Goal: Transaction & Acquisition: Purchase product/service

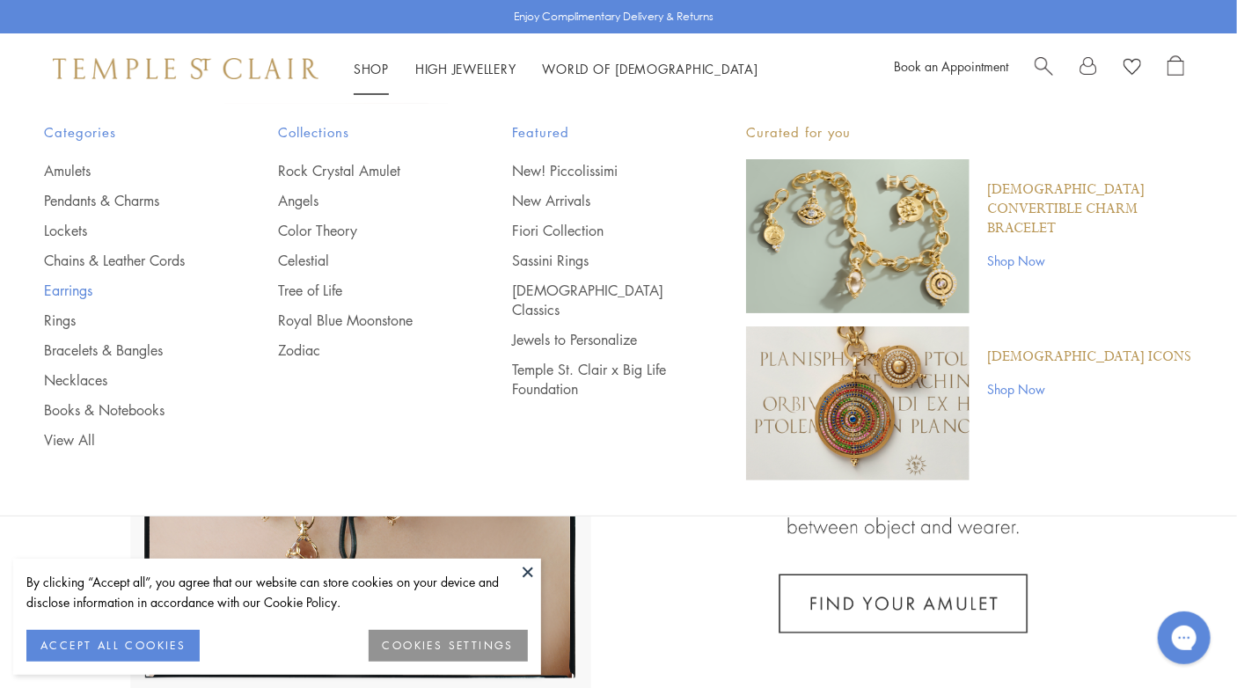
click at [73, 291] on link "Earrings" at bounding box center [126, 290] width 164 height 19
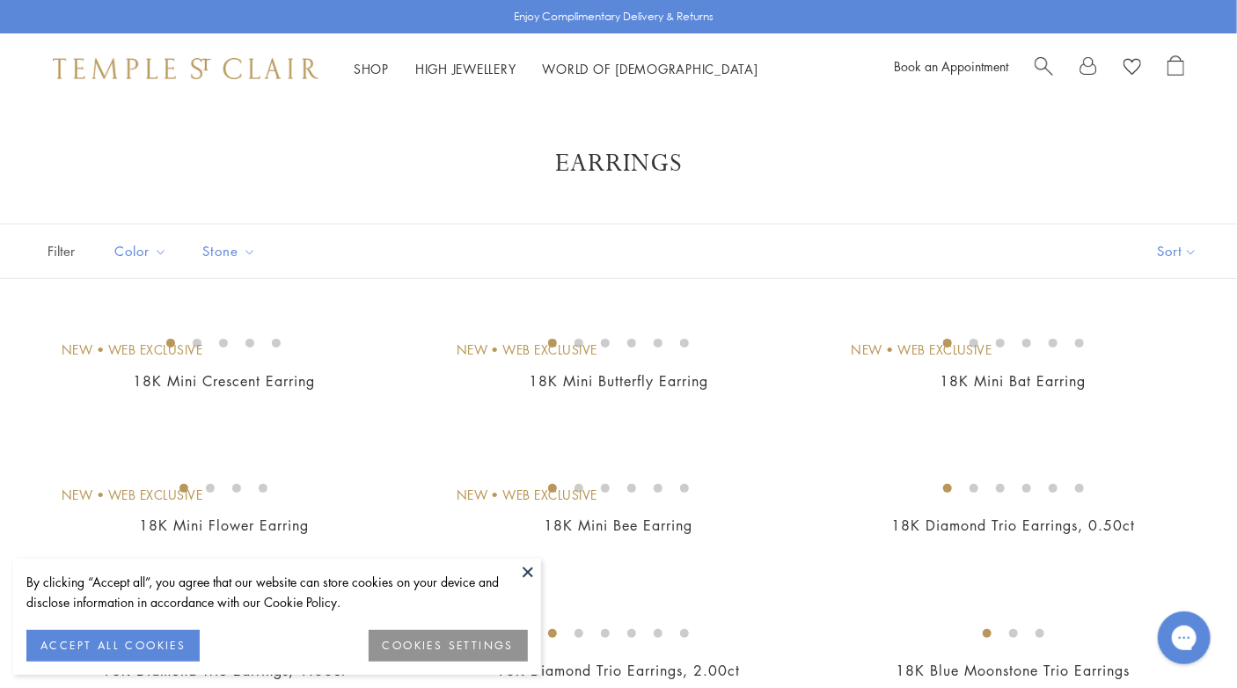
click at [1042, 70] on span "Search" at bounding box center [1044, 64] width 18 height 18
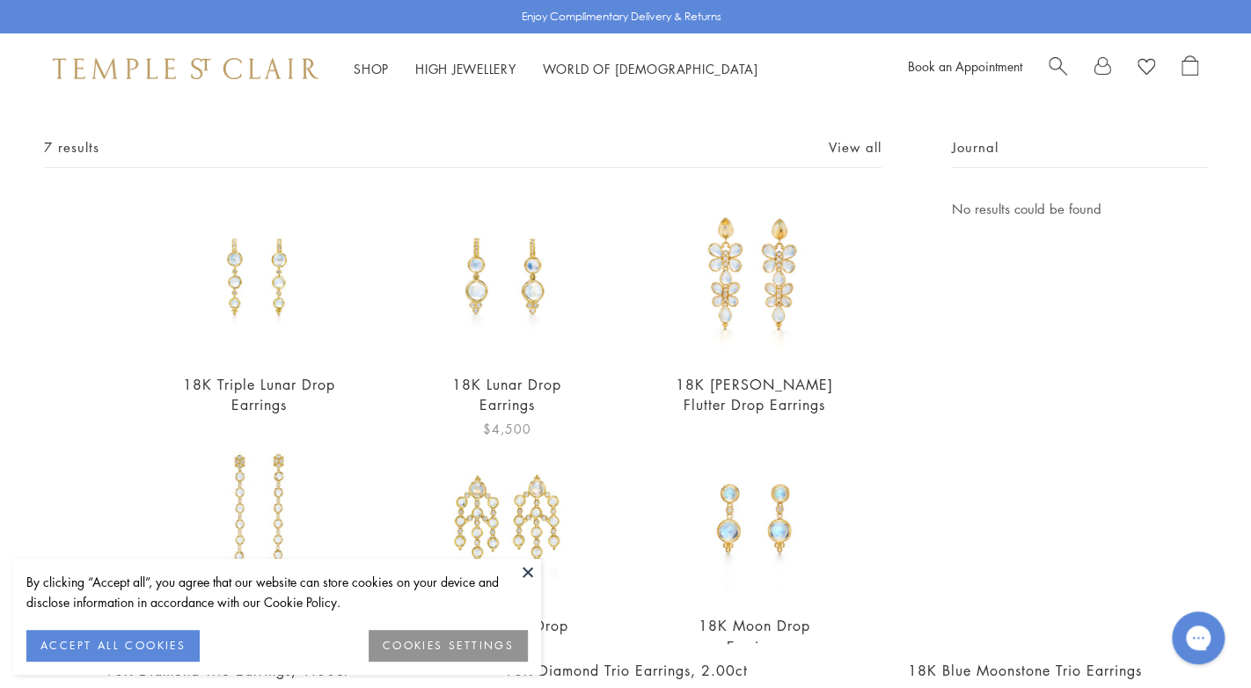
scroll to position [73, 0]
type input "**********"
click at [468, 303] on img at bounding box center [506, 280] width 159 height 159
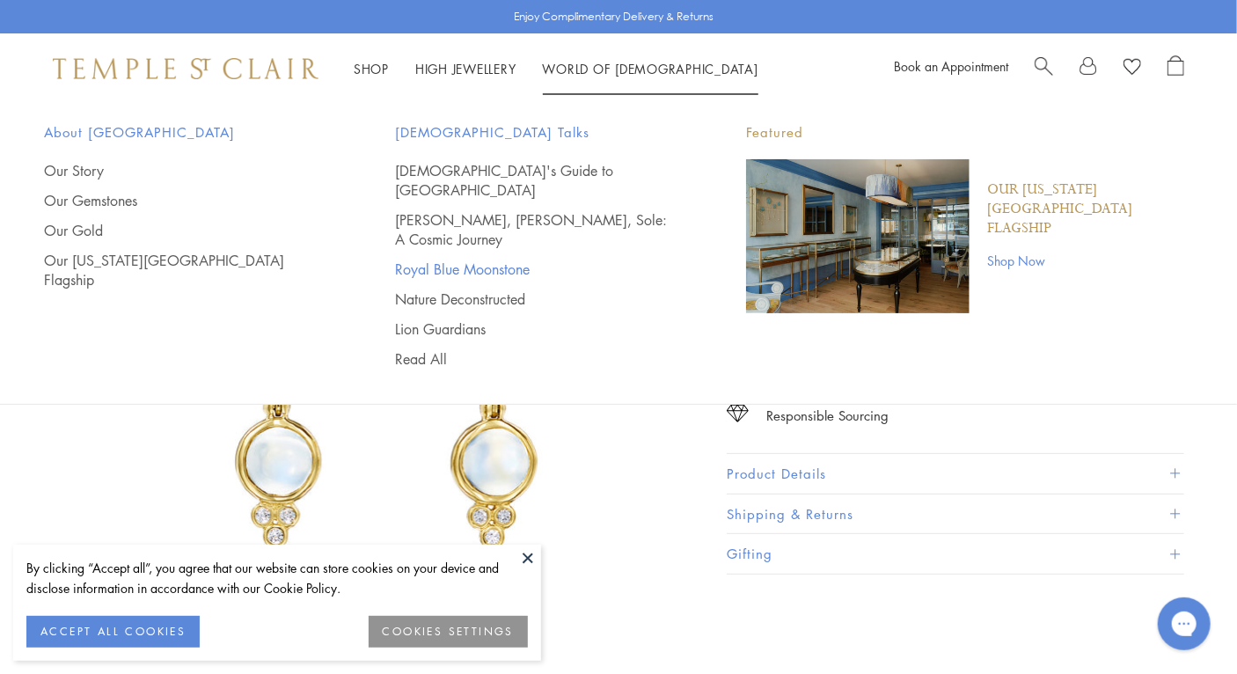
click at [461, 260] on link "Royal Blue Moonstone" at bounding box center [535, 269] width 281 height 19
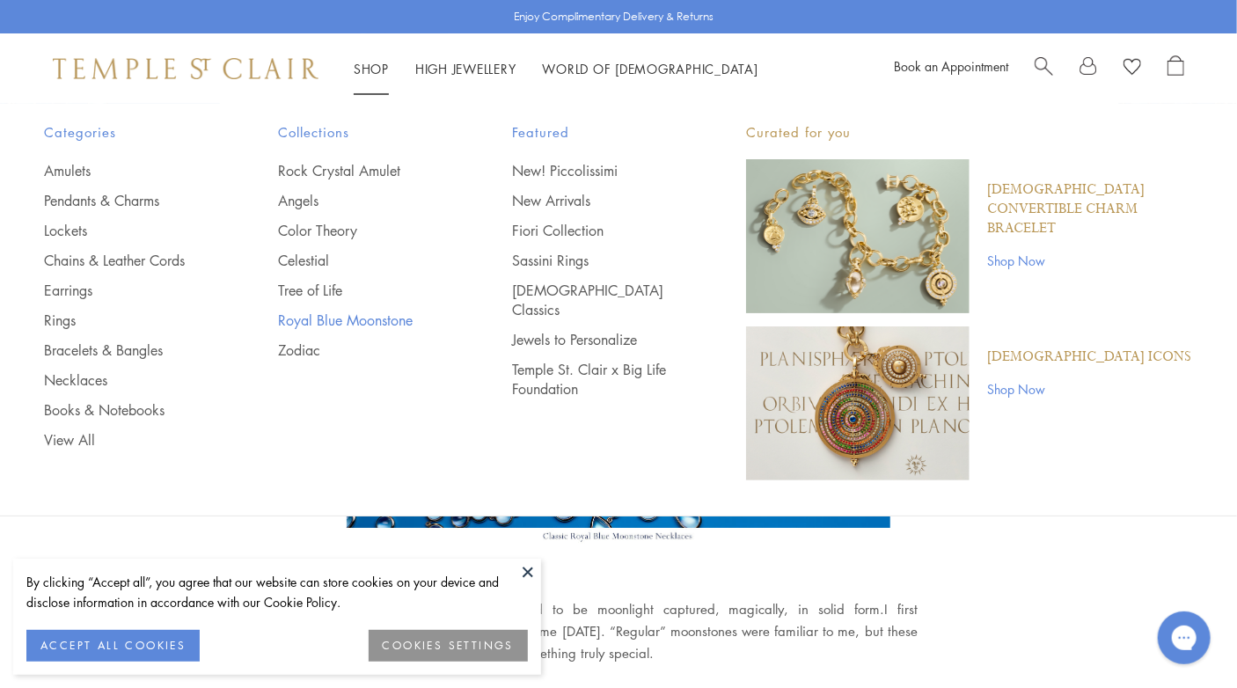
click at [297, 319] on link "Royal Blue Moonstone" at bounding box center [360, 320] width 164 height 19
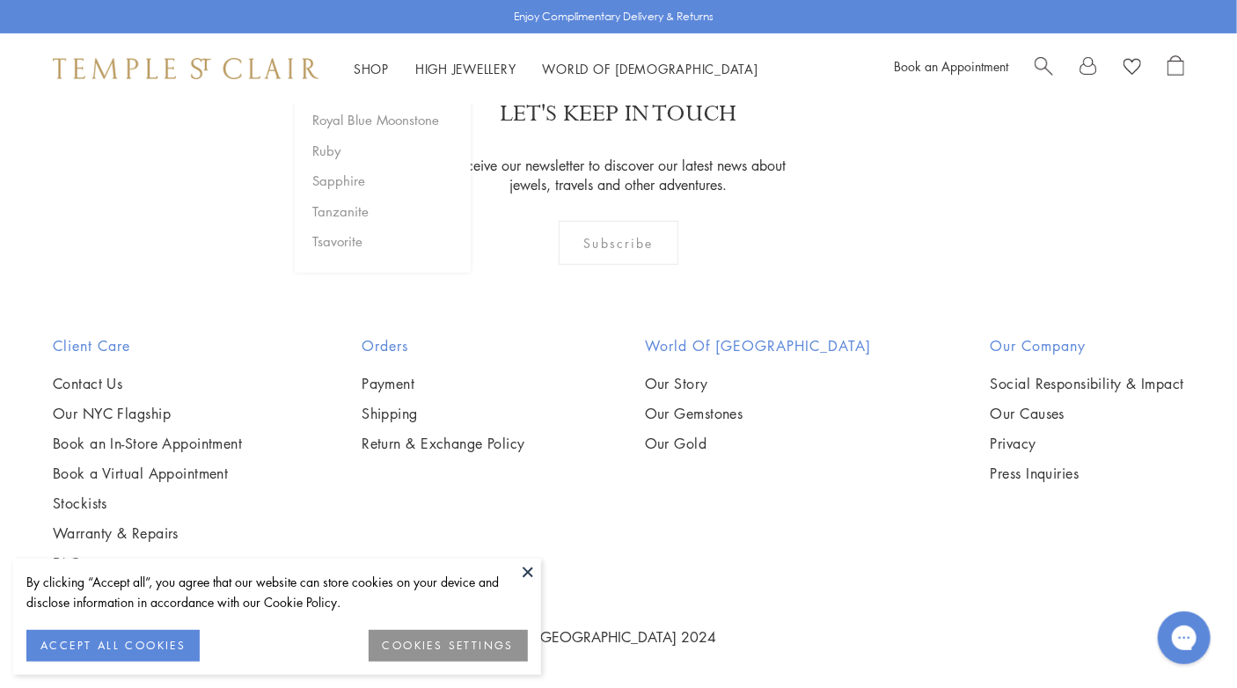
scroll to position [8757, 0]
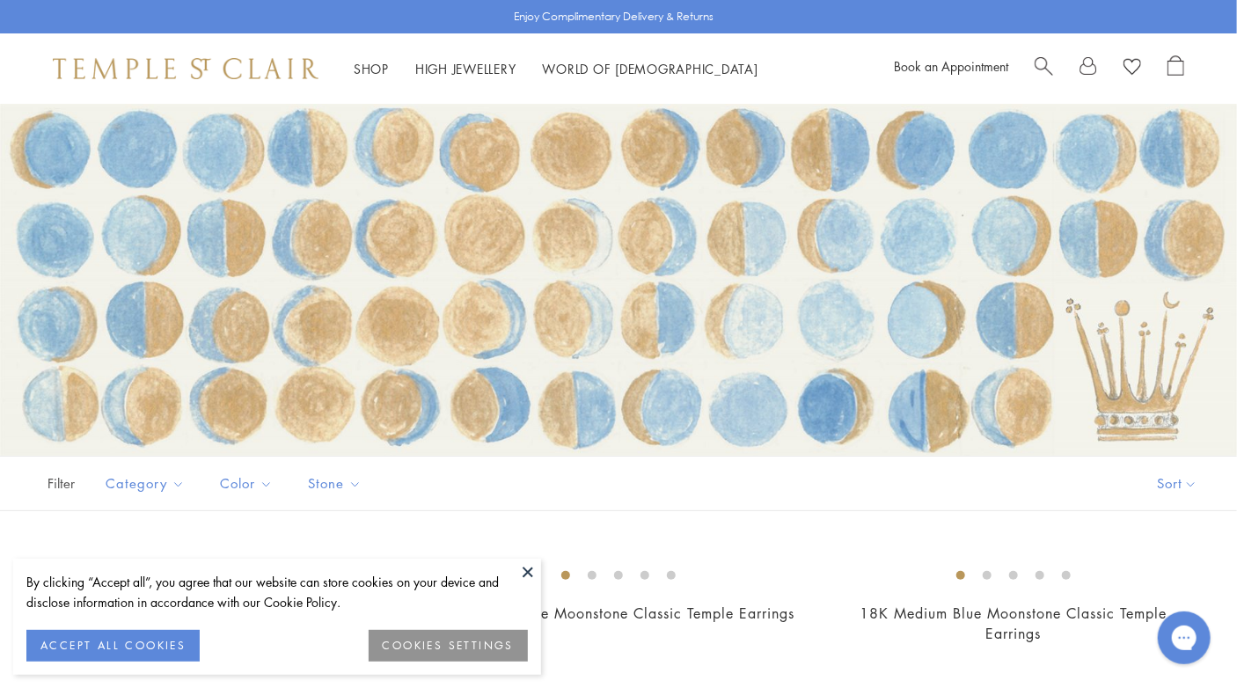
click at [12, 83] on div "Shop Shop Categories Amulets Pendants & Charms Lockets Chains & Leather Cords E…" at bounding box center [618, 68] width 1237 height 70
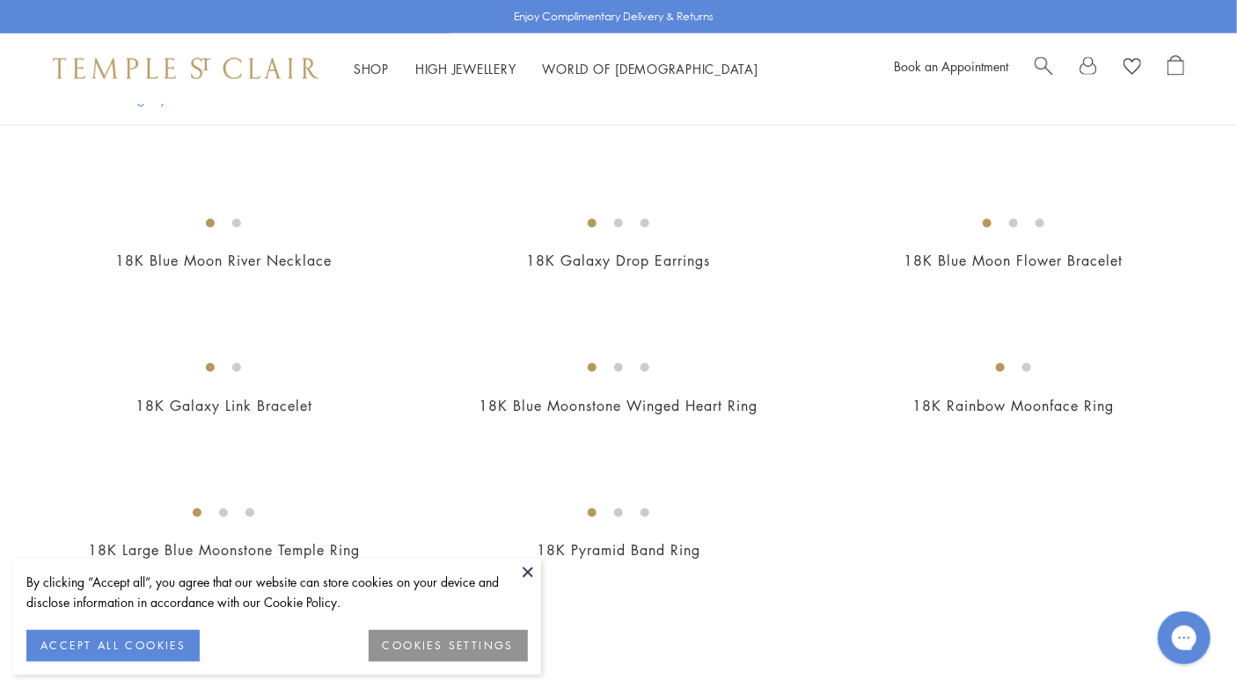
scroll to position [1102, 0]
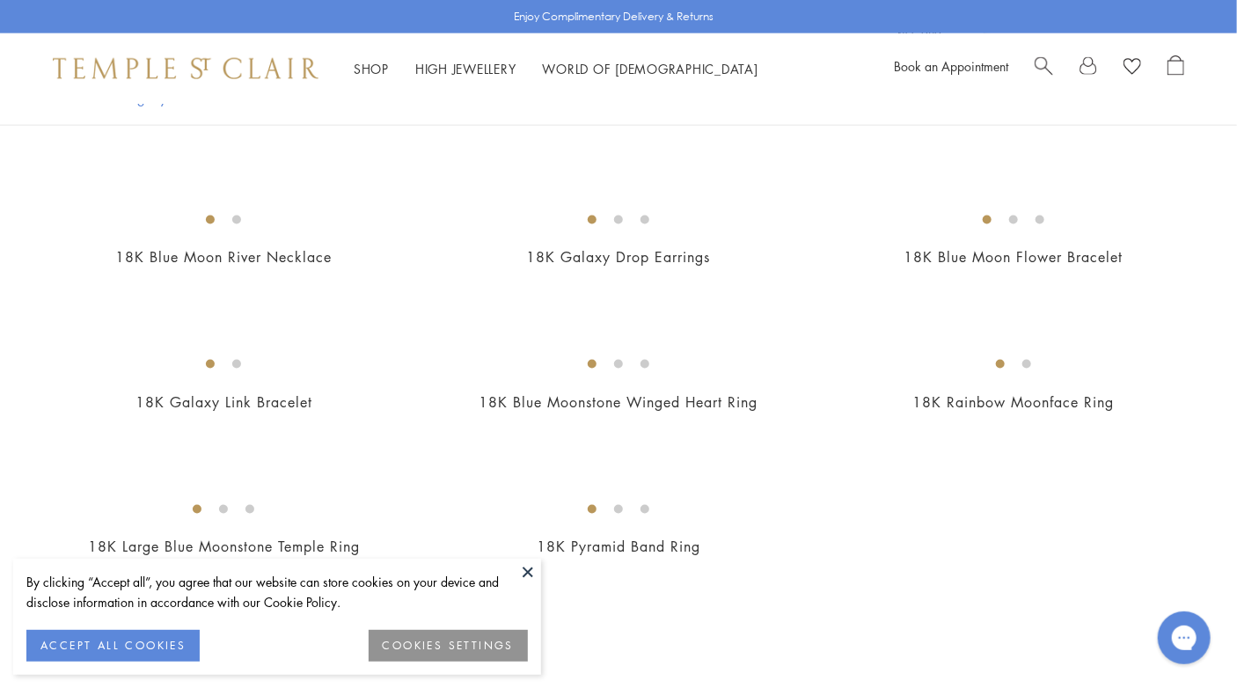
click at [530, 573] on button at bounding box center [528, 572] width 26 height 26
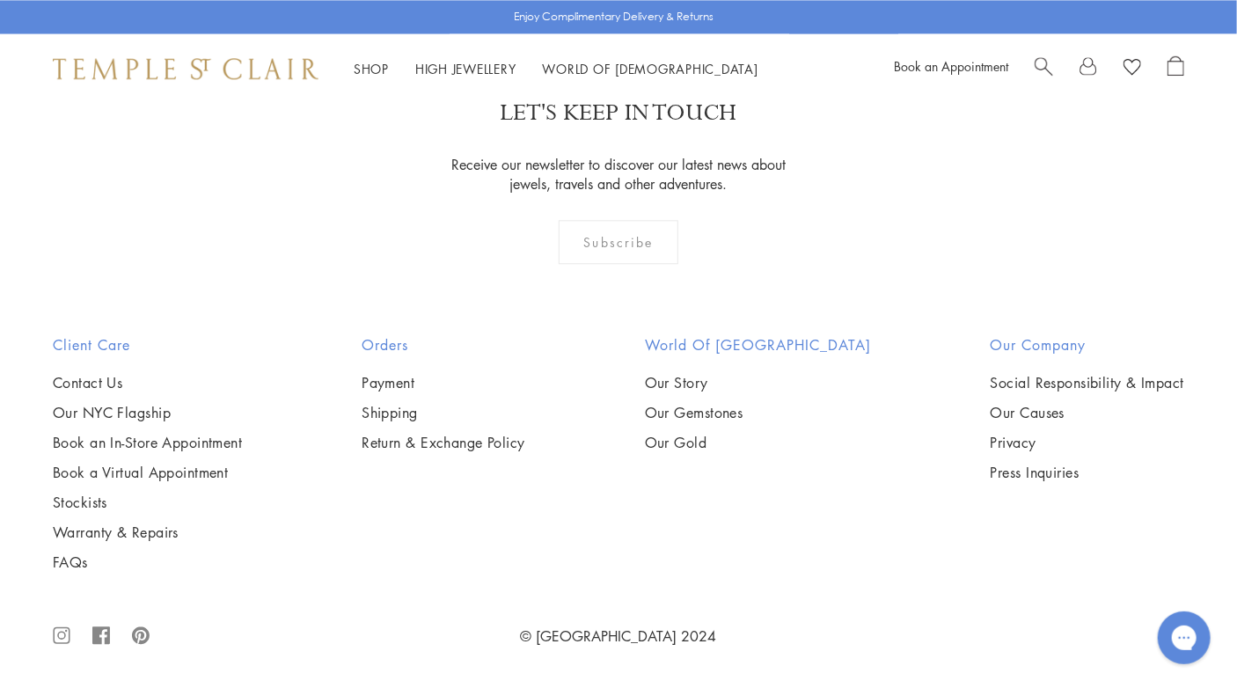
scroll to position [3993, 0]
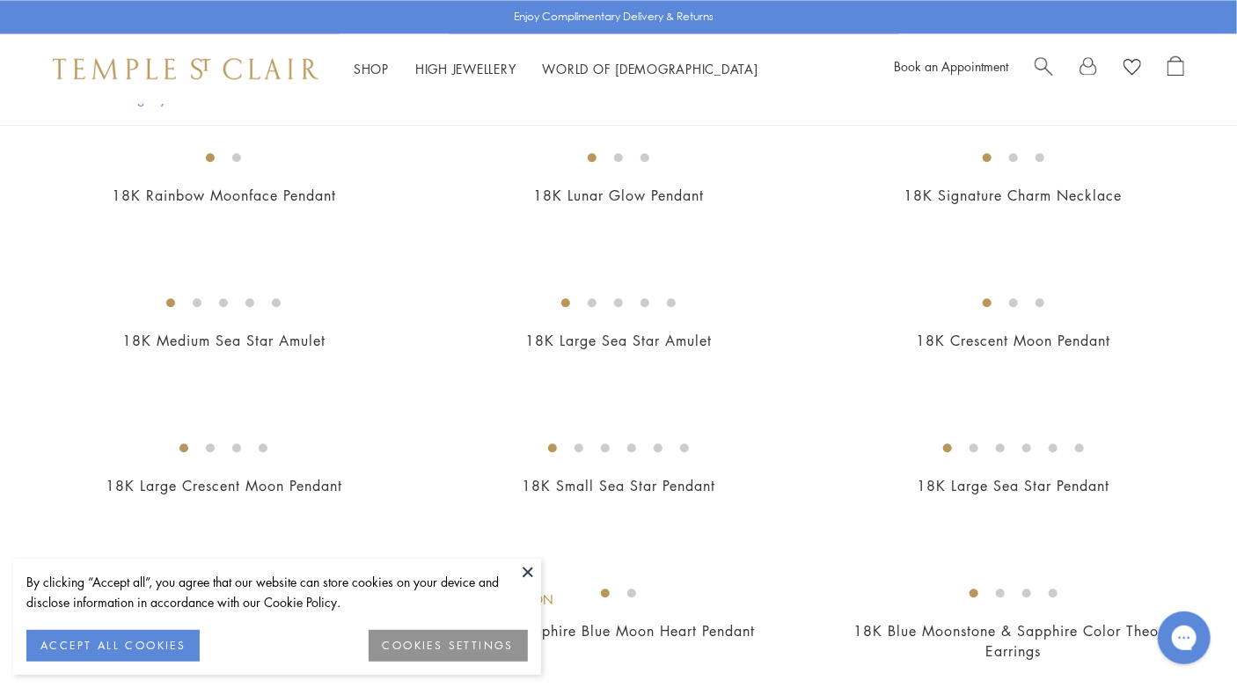
scroll to position [1890, 0]
click at [0, 0] on img at bounding box center [0, 0] width 0 height 0
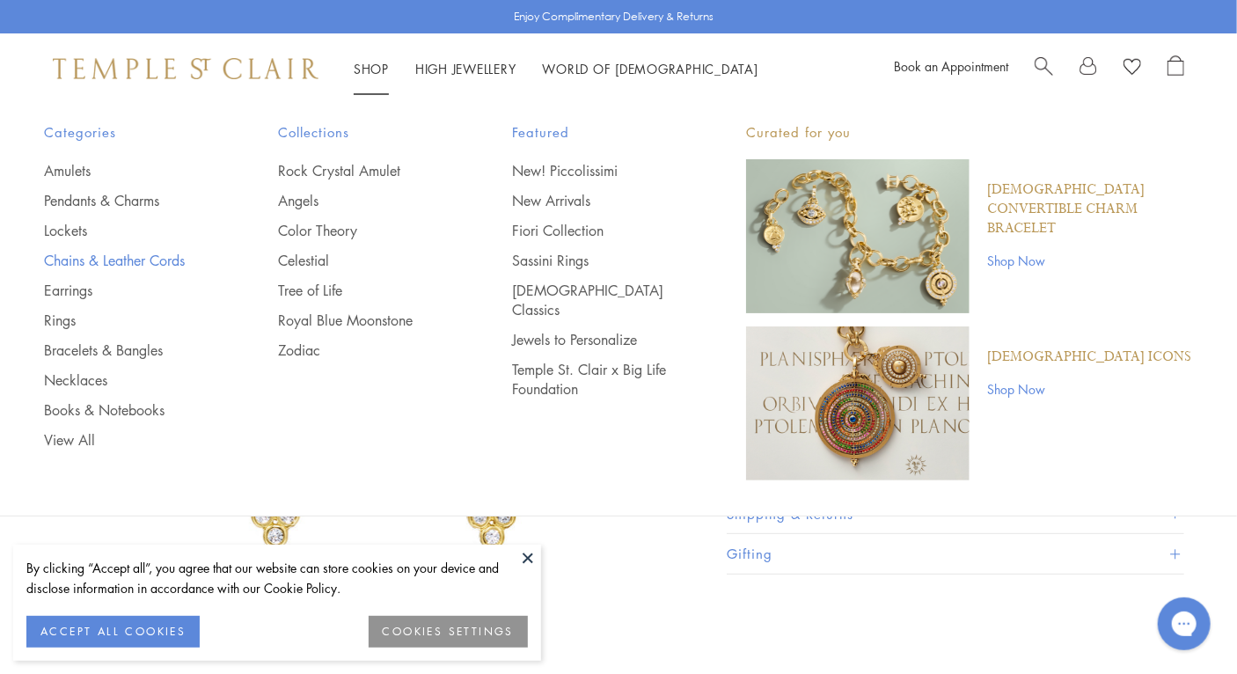
click at [88, 260] on link "Chains & Leather Cords" at bounding box center [126, 260] width 164 height 19
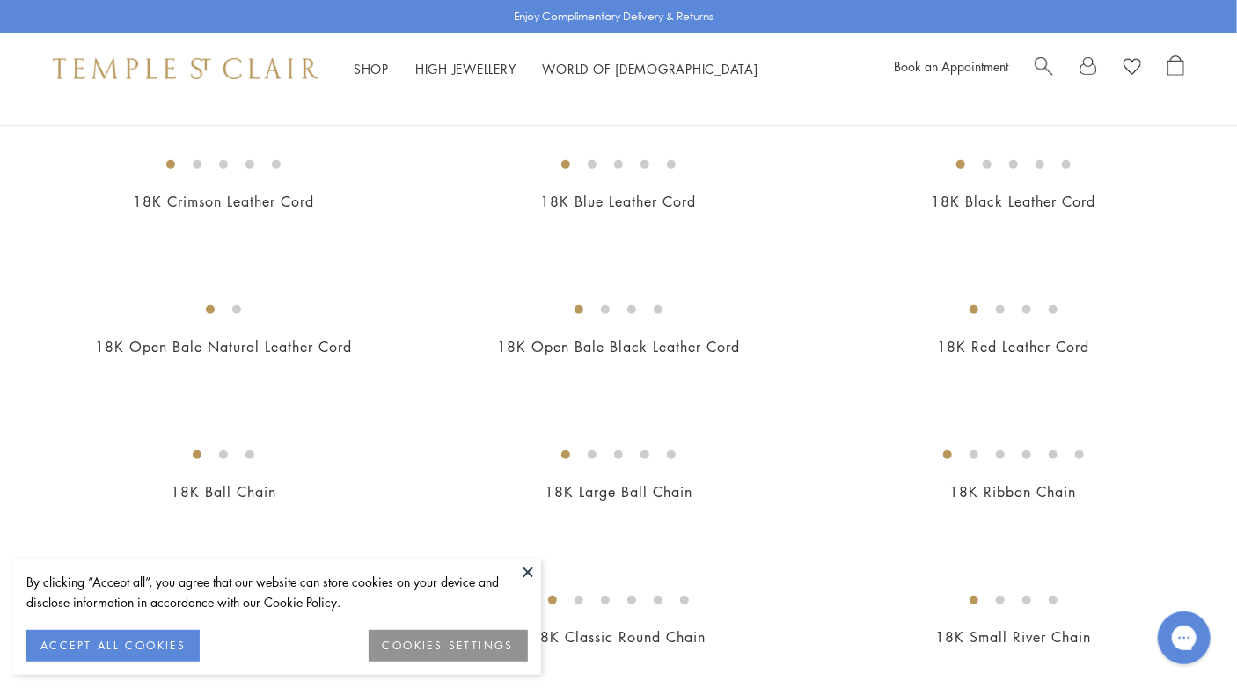
scroll to position [356, 0]
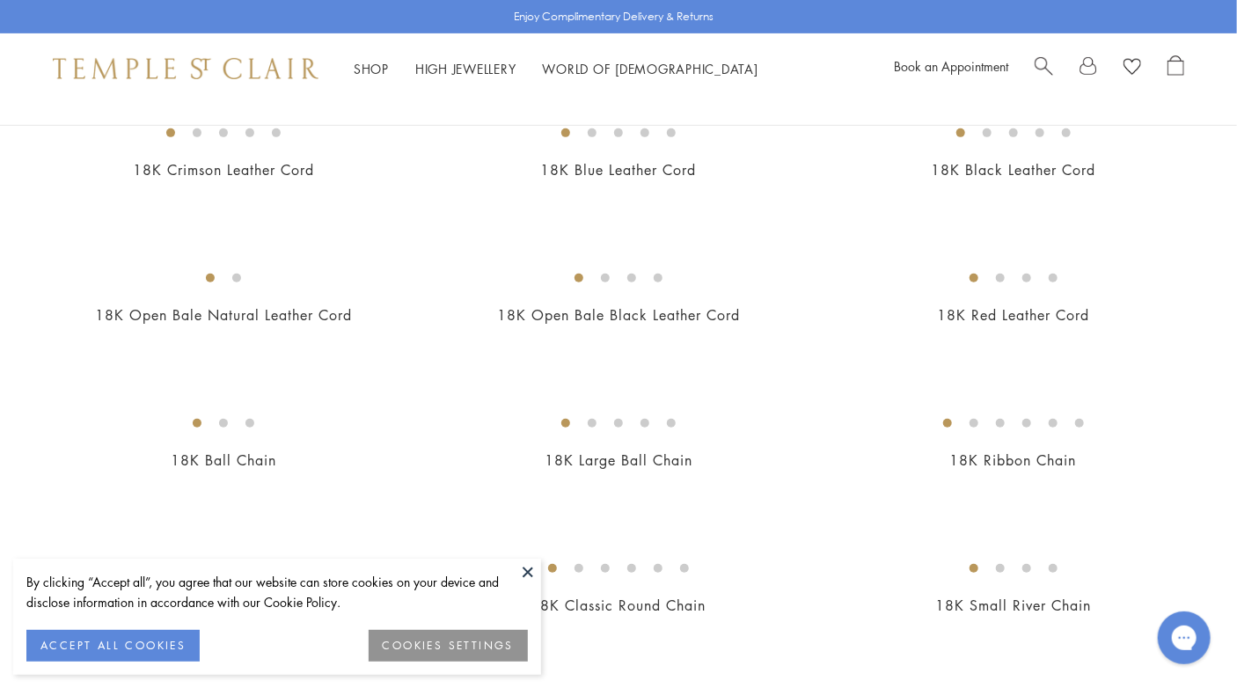
click at [0, 0] on img at bounding box center [0, 0] width 0 height 0
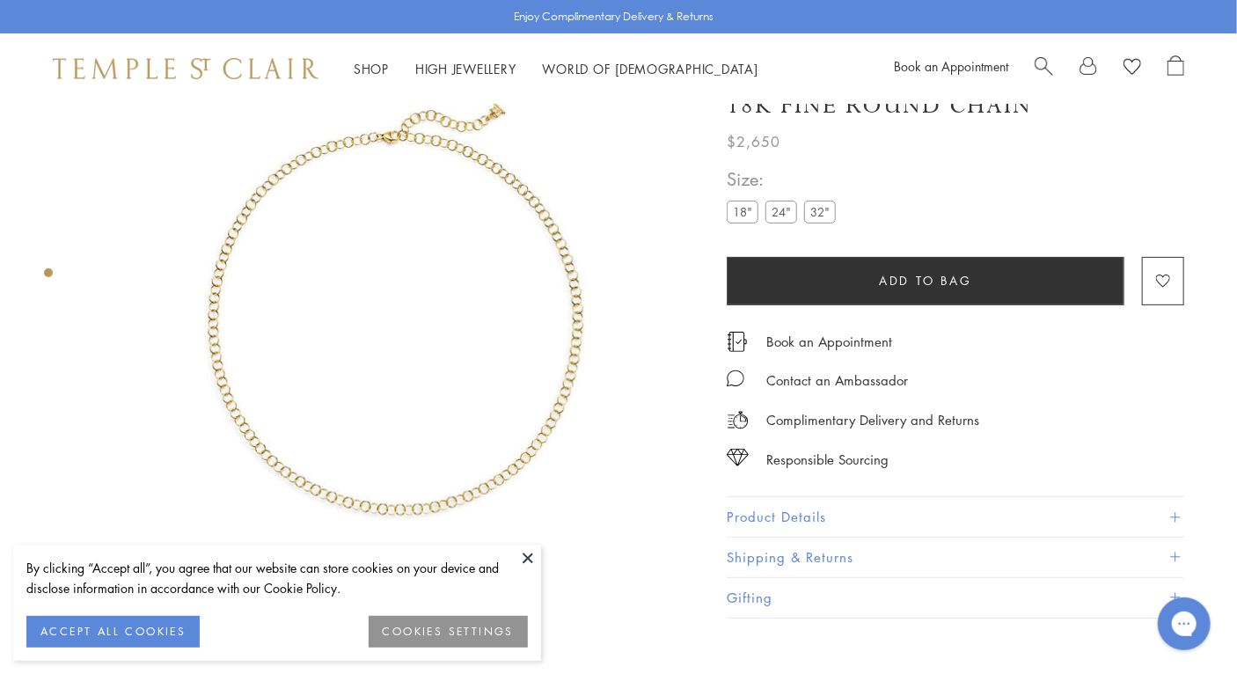
scroll to position [104, 0]
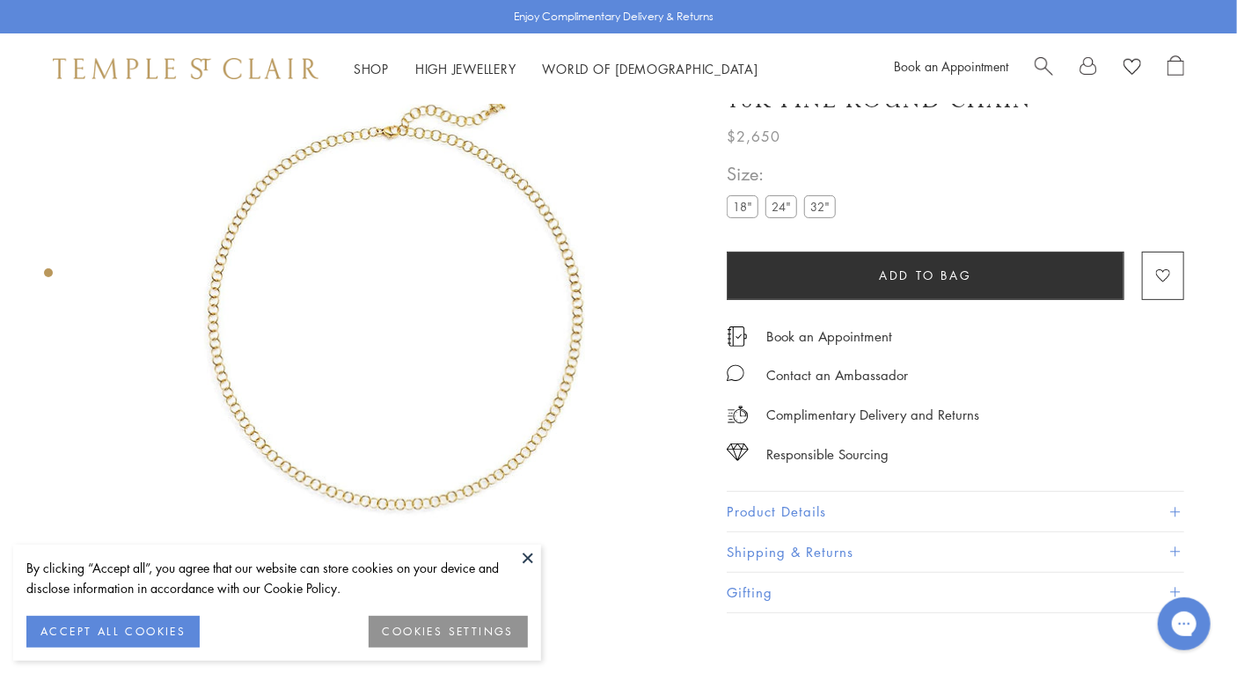
click at [773, 216] on label "24"" at bounding box center [782, 206] width 32 height 22
